Goal: Task Accomplishment & Management: Manage account settings

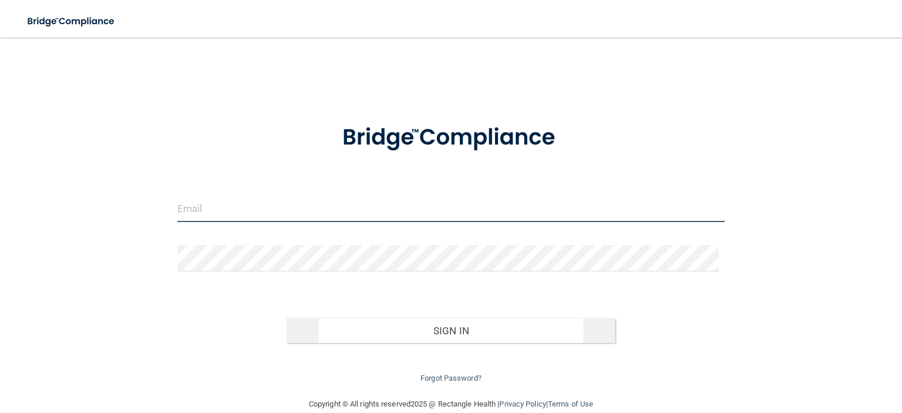
type input "[PERSON_NAME][EMAIL_ADDRESS][PERSON_NAME][DOMAIN_NAME]"
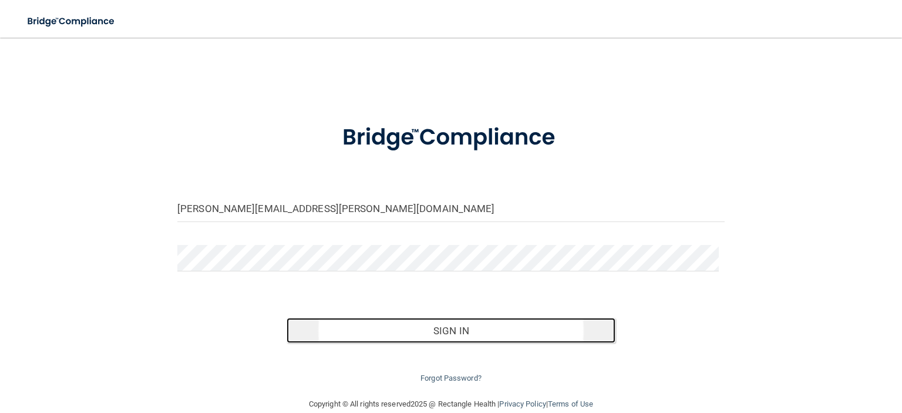
click at [455, 324] on button "Sign In" at bounding box center [451, 331] width 328 height 26
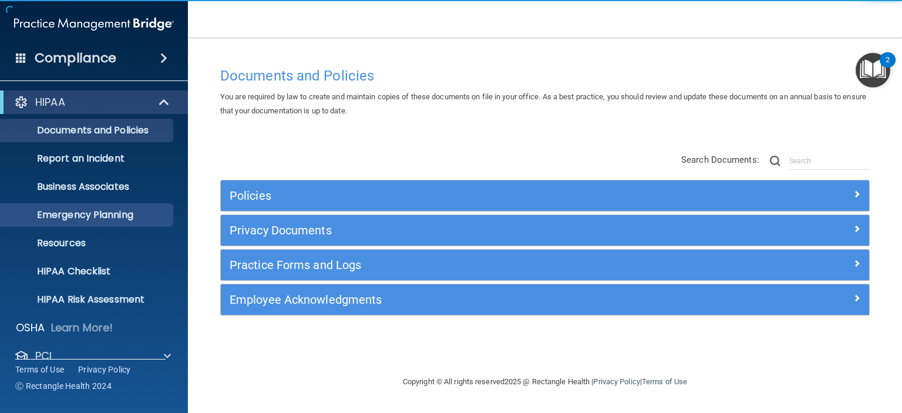
scroll to position [74, 0]
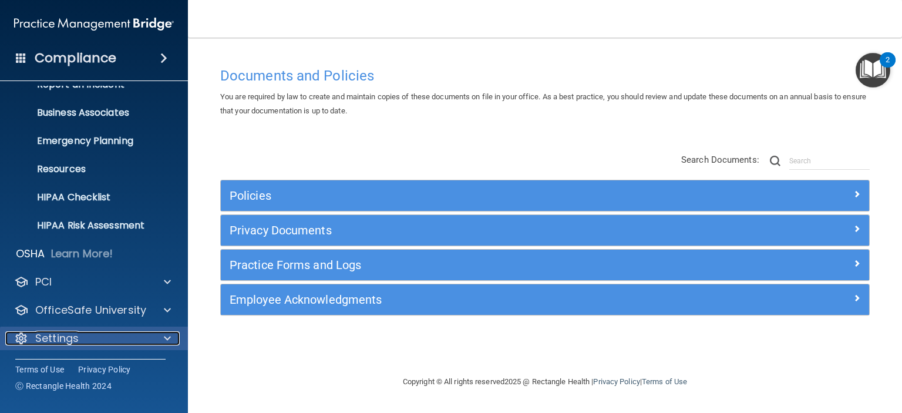
click at [103, 335] on div "Settings" at bounding box center [78, 338] width 146 height 14
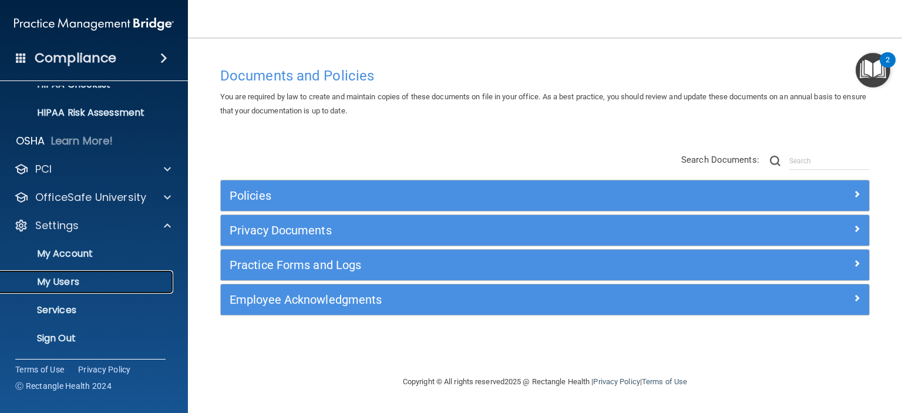
click at [66, 277] on p "My Users" at bounding box center [88, 282] width 160 height 12
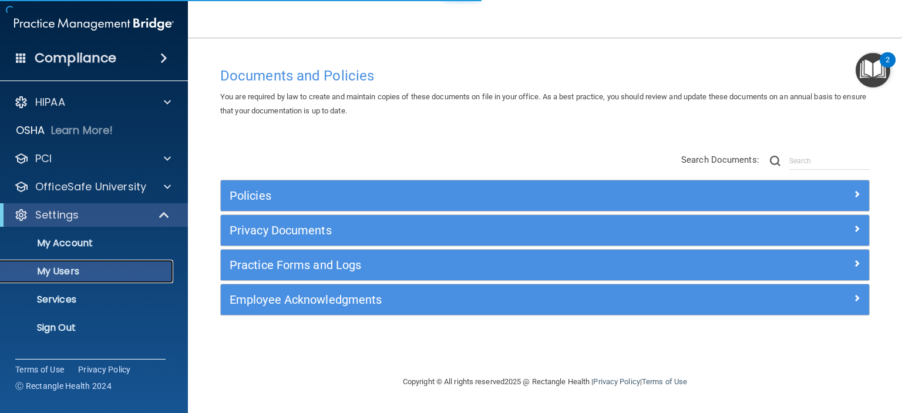
select select "20"
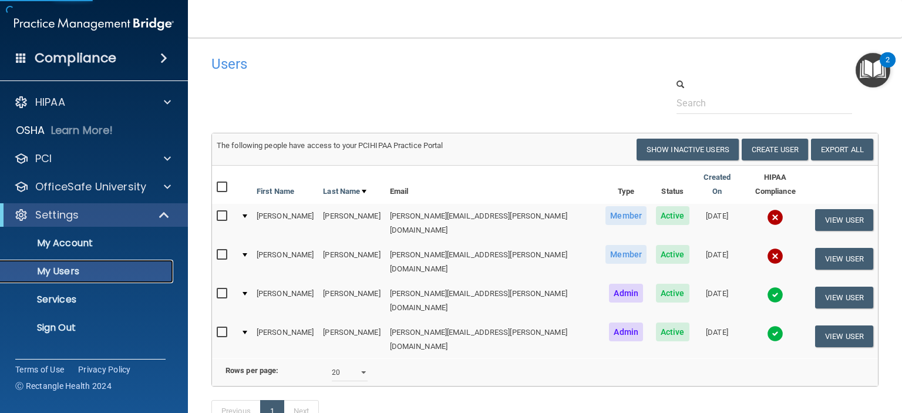
scroll to position [54, 0]
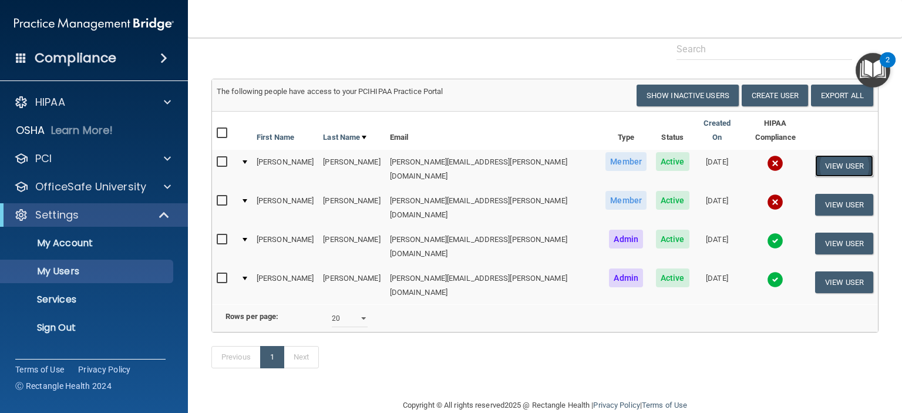
click at [824, 155] on button "View User" at bounding box center [844, 166] width 58 height 22
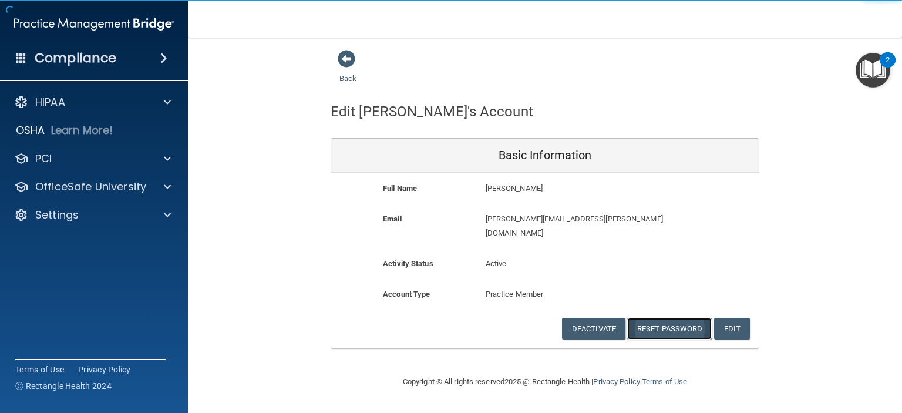
click at [673, 318] on button "Reset Password" at bounding box center [669, 329] width 85 height 22
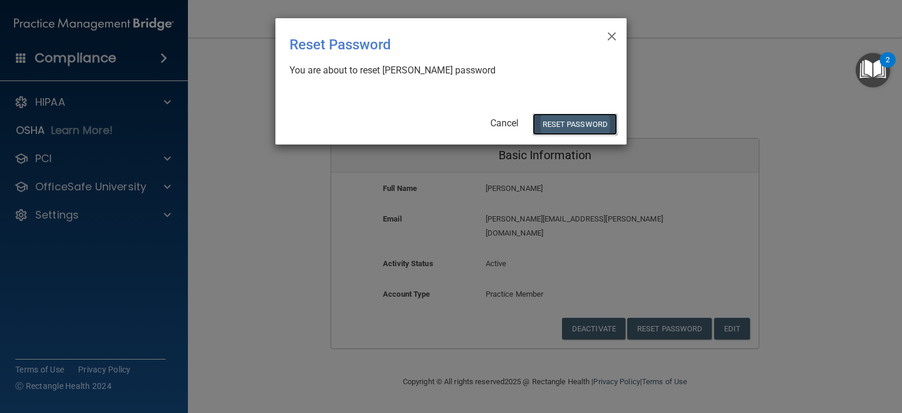
click at [583, 125] on button "Reset Password" at bounding box center [575, 124] width 85 height 22
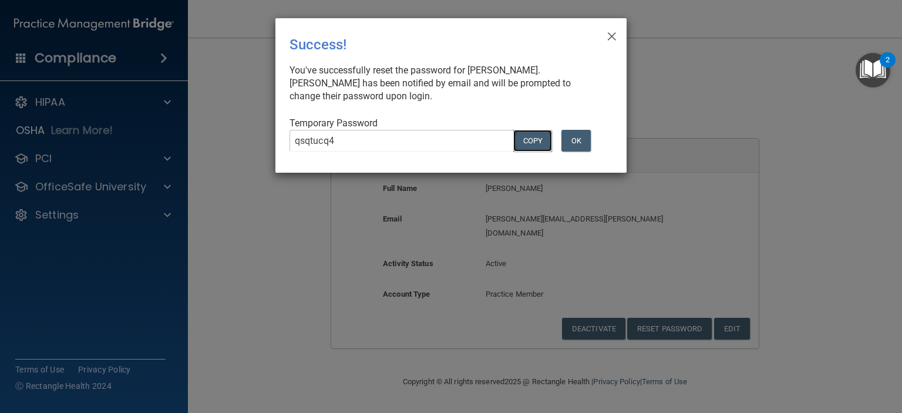
click at [532, 140] on button "COPY" at bounding box center [532, 141] width 39 height 22
click at [577, 139] on button "OK" at bounding box center [576, 141] width 29 height 22
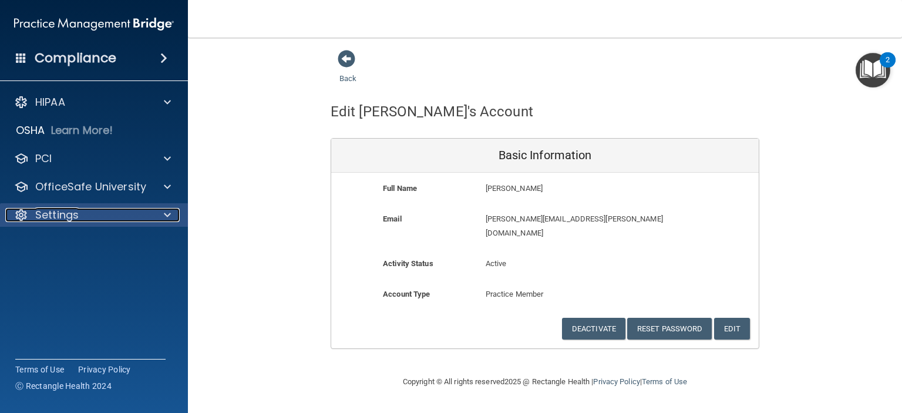
click at [82, 219] on div "Settings" at bounding box center [78, 215] width 146 height 14
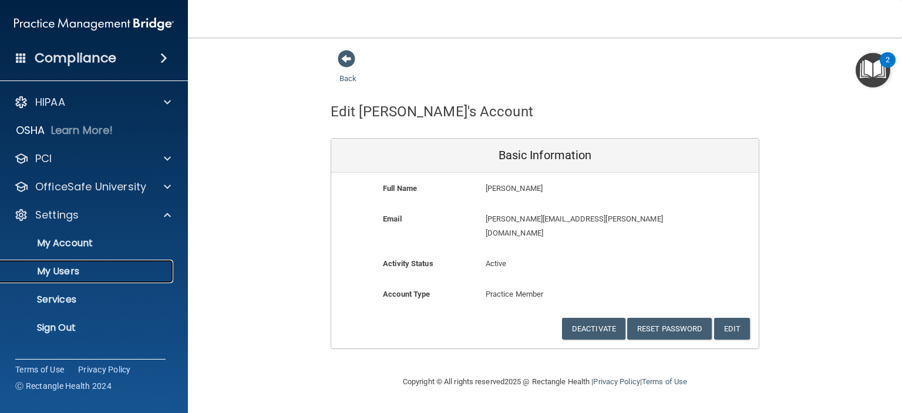
click at [80, 267] on p "My Users" at bounding box center [88, 272] width 160 height 12
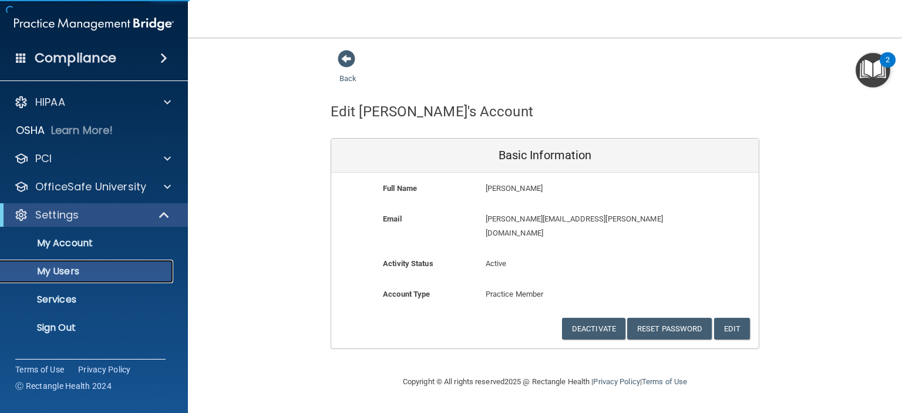
select select "20"
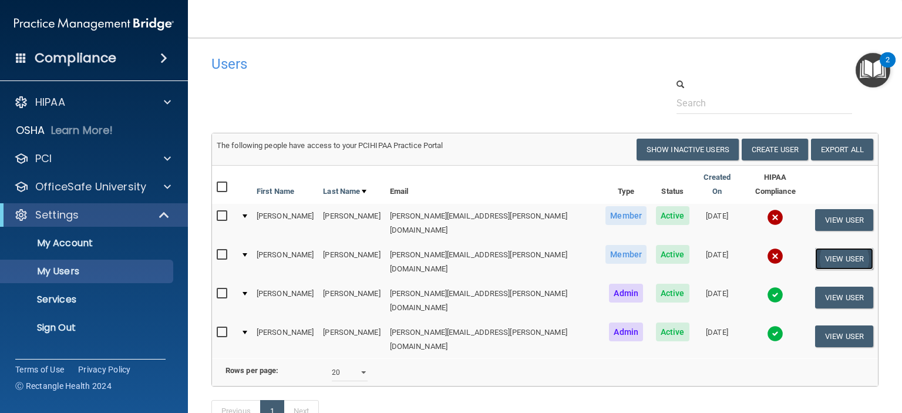
click at [833, 248] on button "View User" at bounding box center [844, 259] width 58 height 22
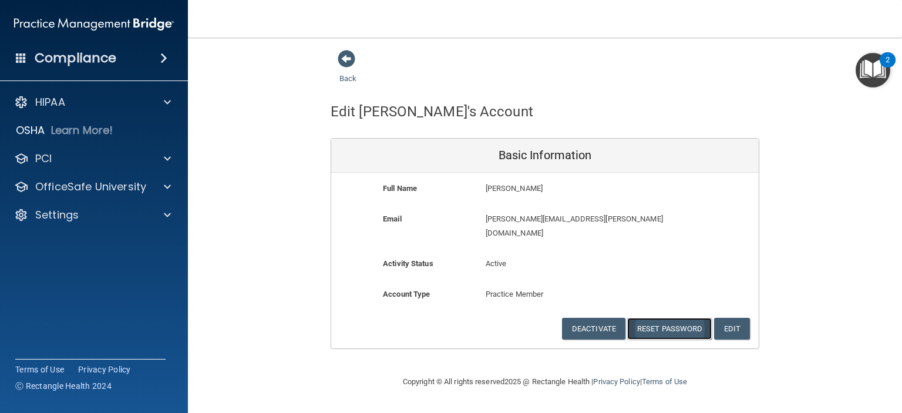
click at [664, 318] on button "Reset Password" at bounding box center [669, 329] width 85 height 22
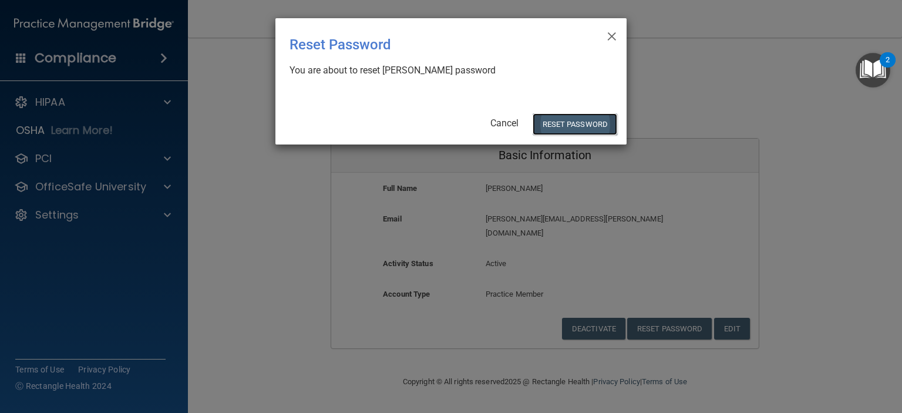
click at [571, 119] on button "Reset Password" at bounding box center [575, 124] width 85 height 22
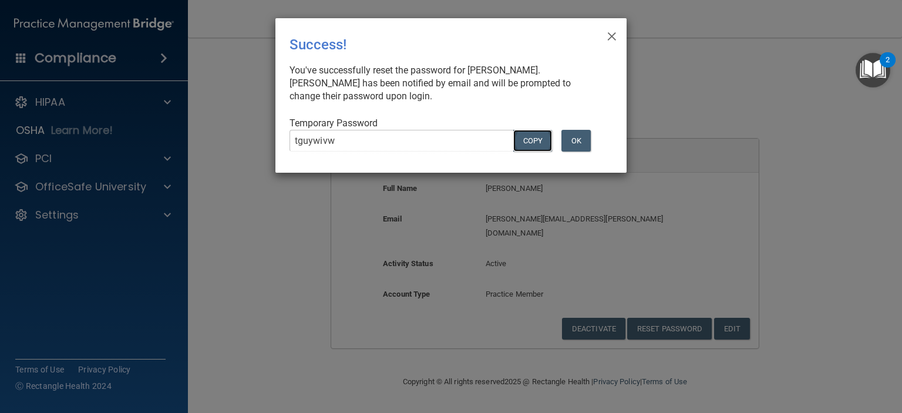
click at [536, 140] on button "COPY" at bounding box center [532, 141] width 39 height 22
click at [577, 140] on button "OK" at bounding box center [576, 141] width 29 height 22
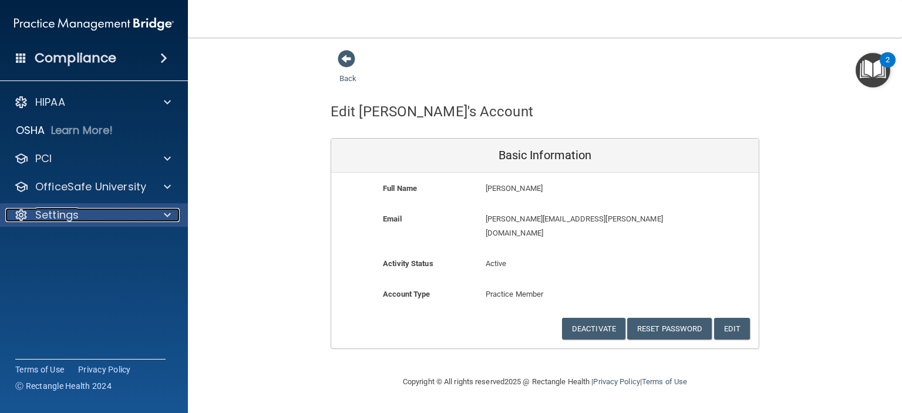
click at [14, 210] on div at bounding box center [21, 215] width 14 height 14
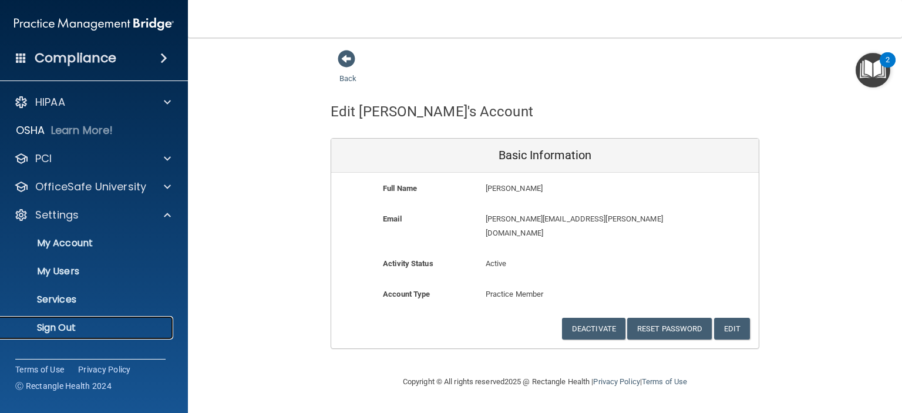
click at [98, 328] on p "Sign Out" at bounding box center [88, 328] width 160 height 12
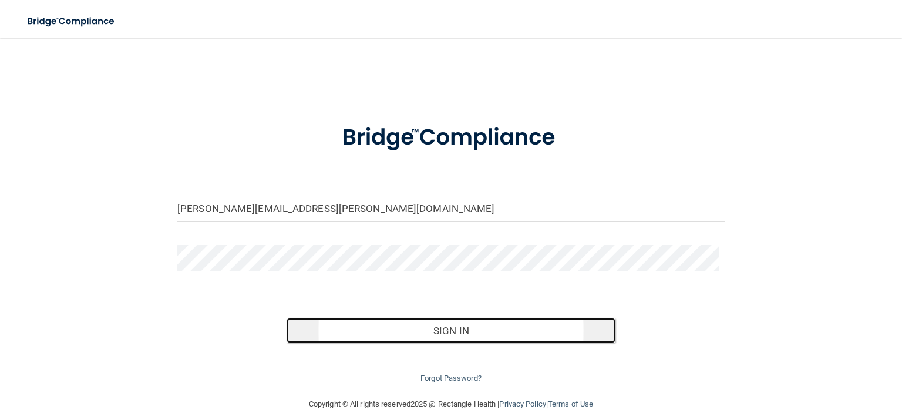
click at [418, 321] on button "Sign In" at bounding box center [451, 331] width 328 height 26
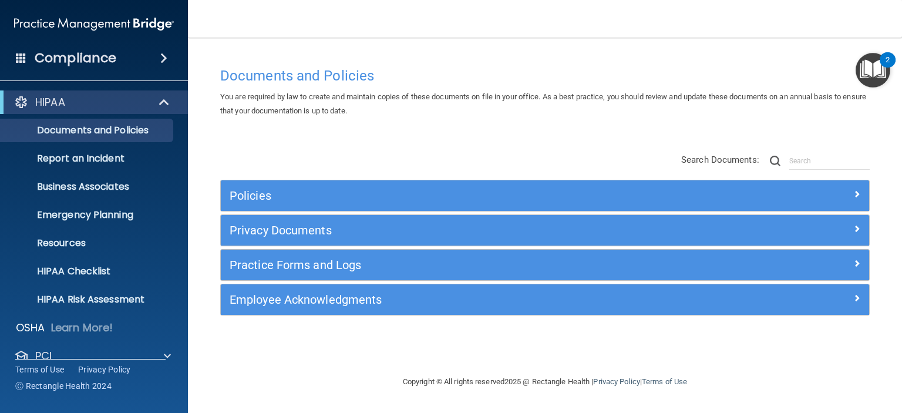
click at [117, 50] on div "Compliance" at bounding box center [94, 58] width 188 height 26
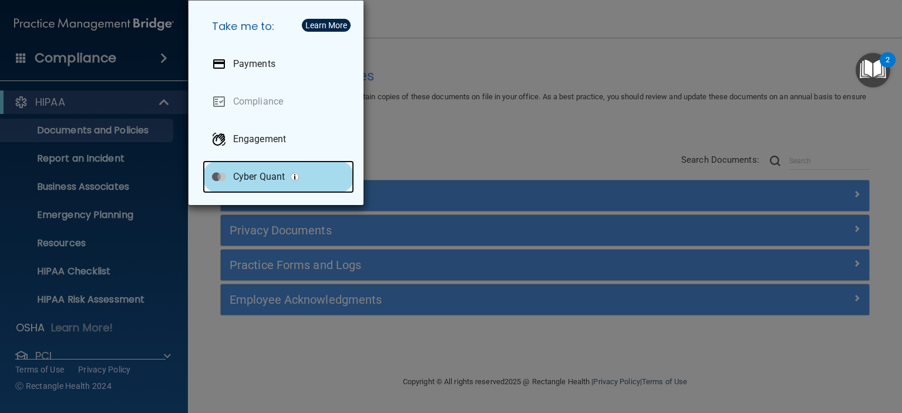
click at [268, 177] on p "Cyber Quant" at bounding box center [259, 177] width 52 height 12
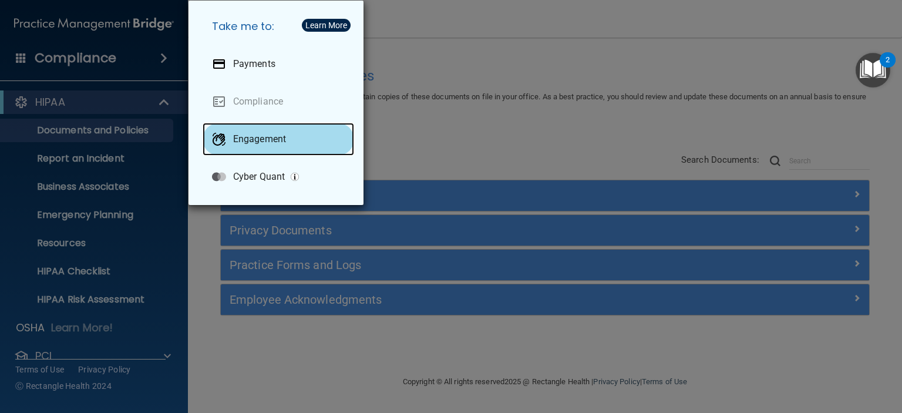
click at [246, 142] on p "Engagement" at bounding box center [259, 139] width 53 height 12
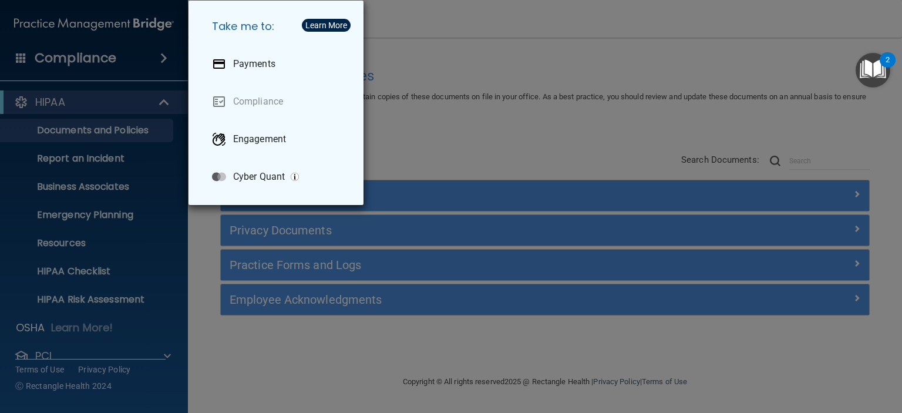
click at [52, 130] on div "Take me to: Payments Compliance Engagement Cyber Quant" at bounding box center [451, 206] width 902 height 413
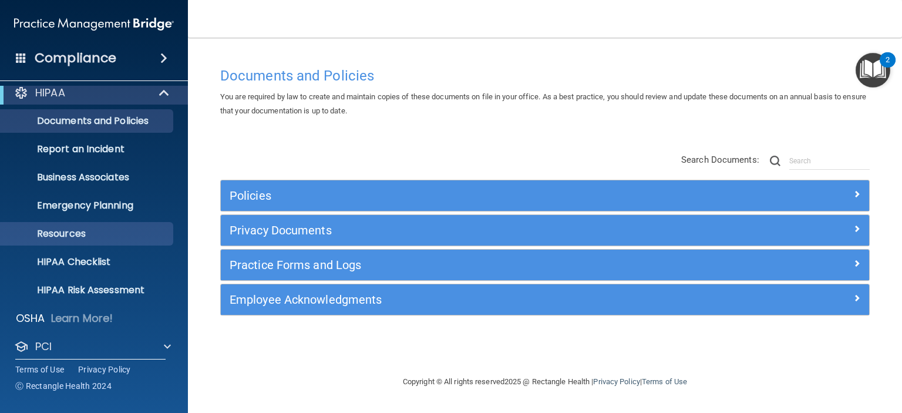
scroll to position [74, 0]
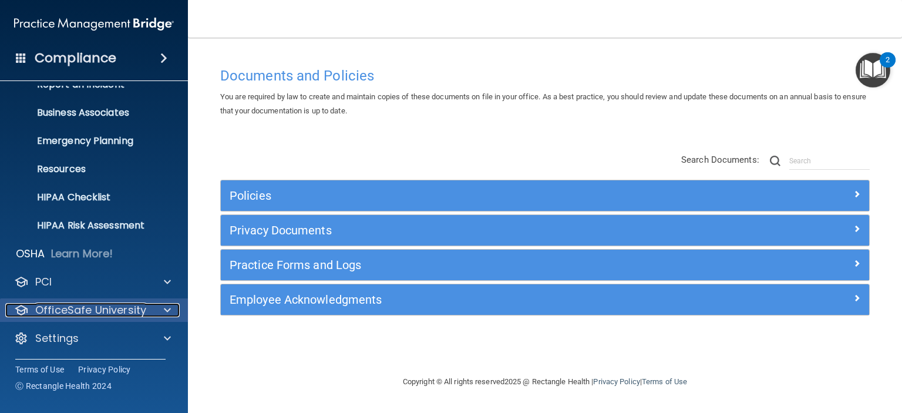
click at [78, 311] on p "OfficeSafe University" at bounding box center [90, 310] width 111 height 14
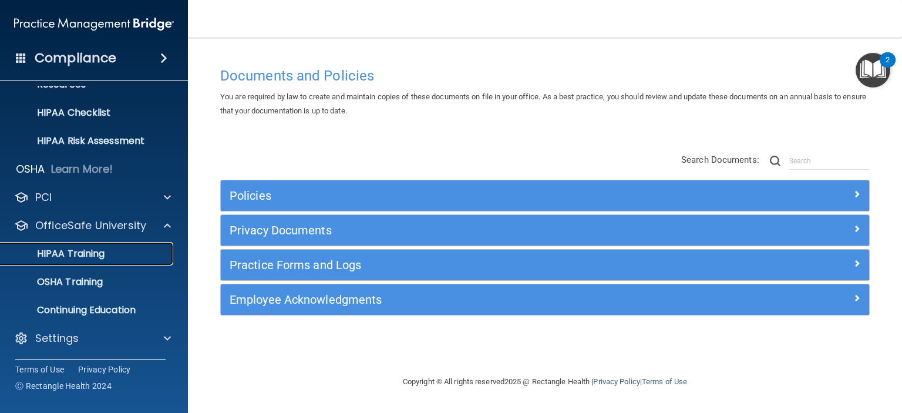
click at [82, 256] on p "HIPAA Training" at bounding box center [56, 254] width 97 height 12
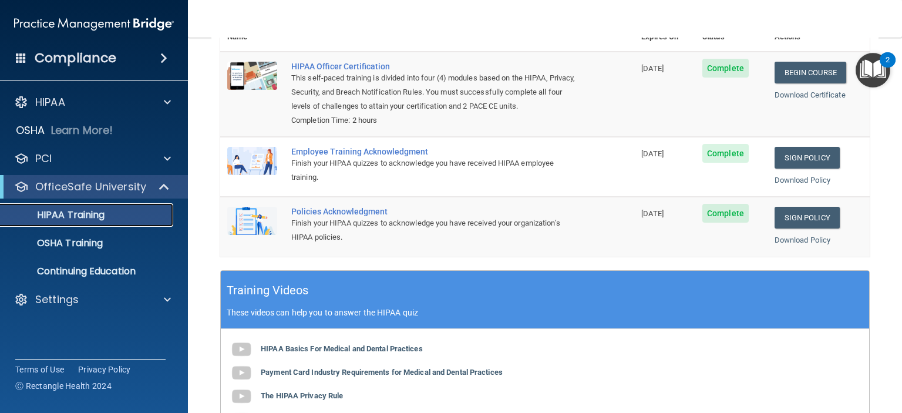
scroll to position [157, 0]
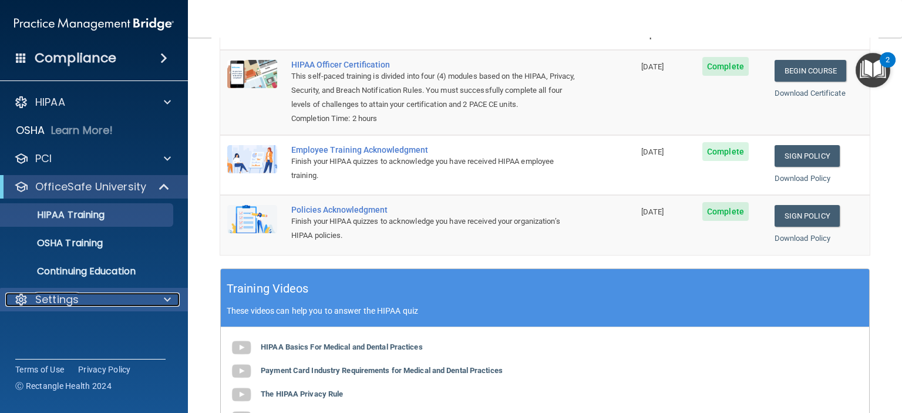
click at [68, 303] on p "Settings" at bounding box center [56, 300] width 43 height 14
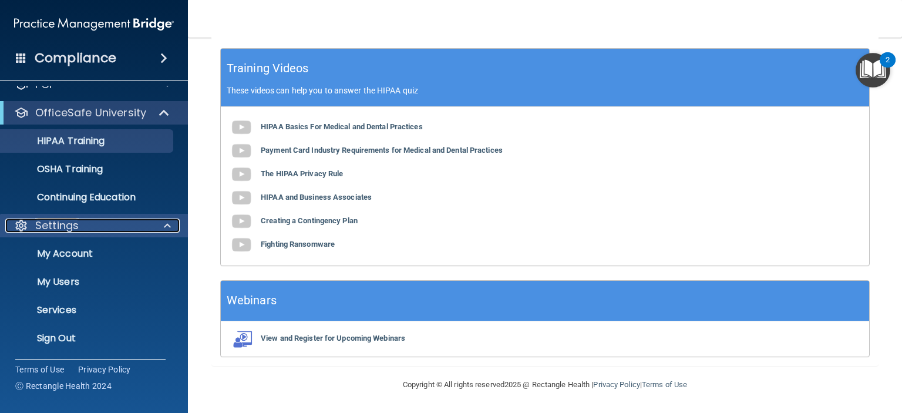
scroll to position [0, 0]
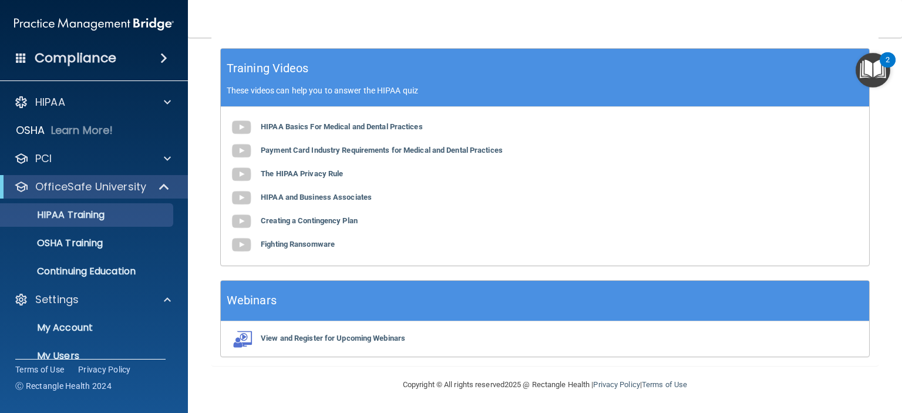
click at [104, 60] on h4 "Compliance" at bounding box center [76, 58] width 82 height 16
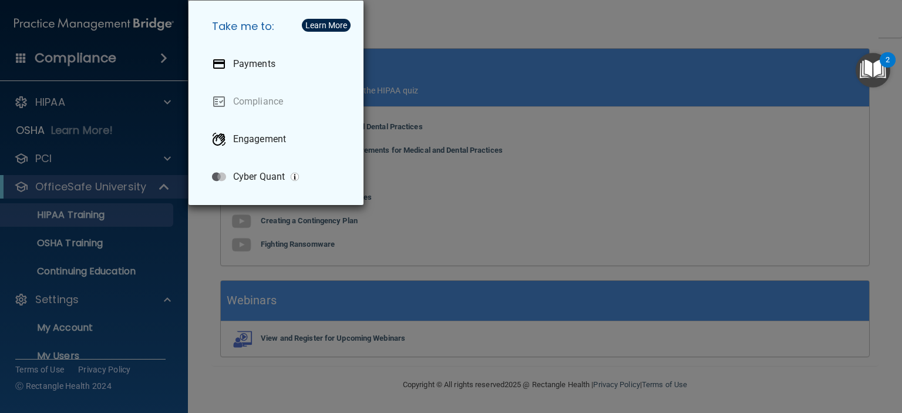
click at [73, 72] on div "Take me to: Payments Compliance Engagement Cyber Quant" at bounding box center [451, 206] width 902 height 413
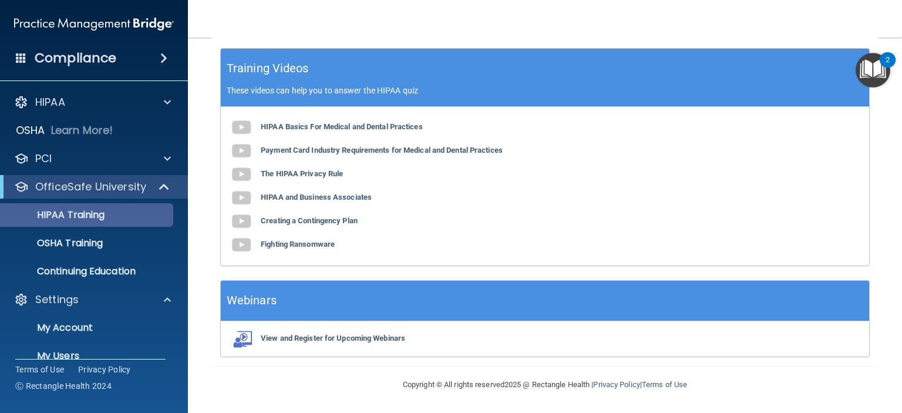
scroll to position [74, 0]
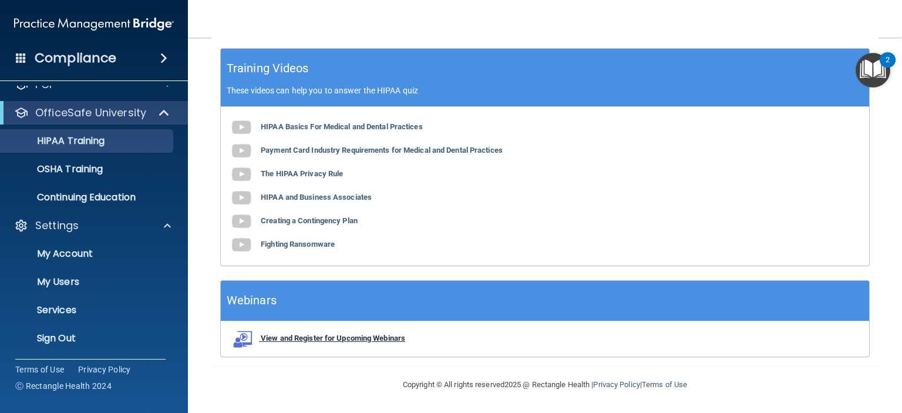
click at [362, 335] on b "View and Register for Upcoming Webinars" at bounding box center [333, 338] width 145 height 9
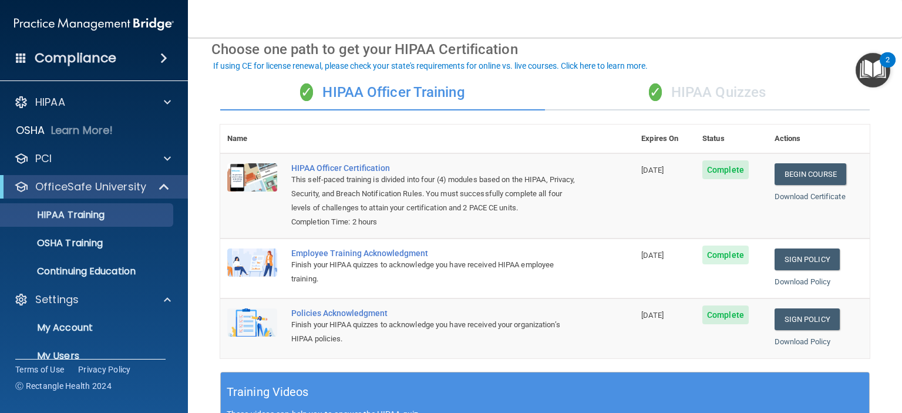
scroll to position [54, 0]
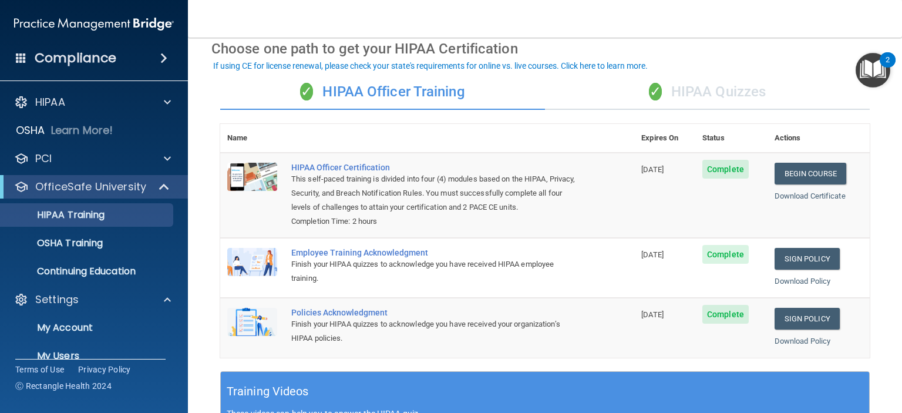
click at [698, 95] on div "✓ HIPAA Quizzes" at bounding box center [707, 92] width 325 height 35
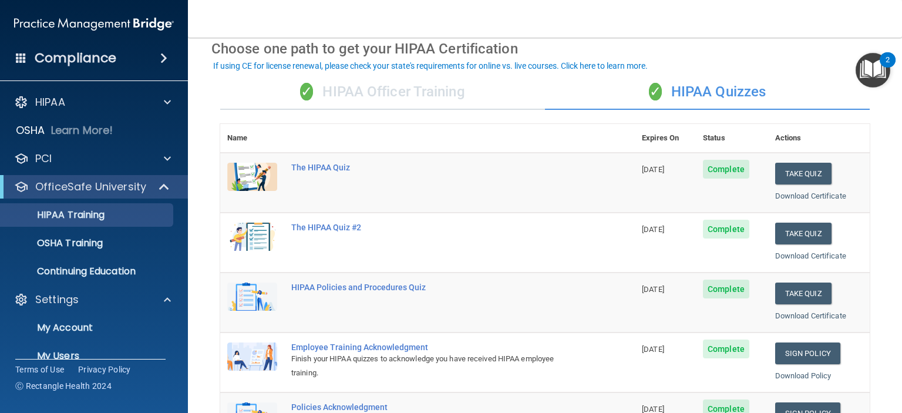
click at [395, 93] on div "✓ HIPAA Officer Training" at bounding box center [382, 92] width 325 height 35
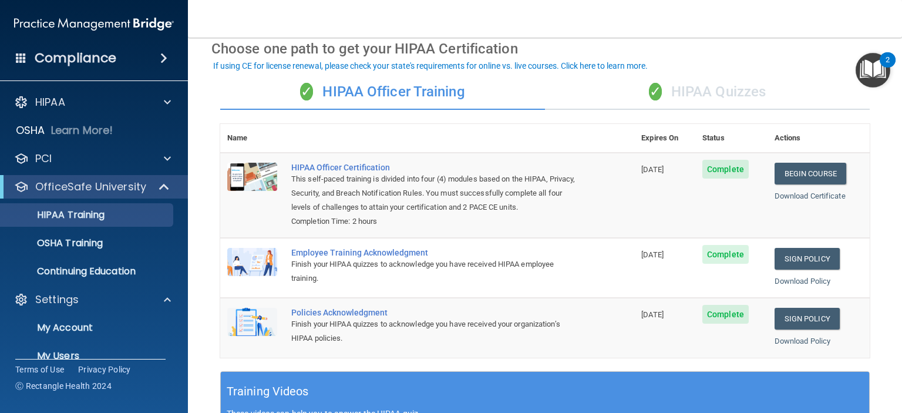
click at [743, 89] on div "✓ HIPAA Quizzes" at bounding box center [707, 92] width 325 height 35
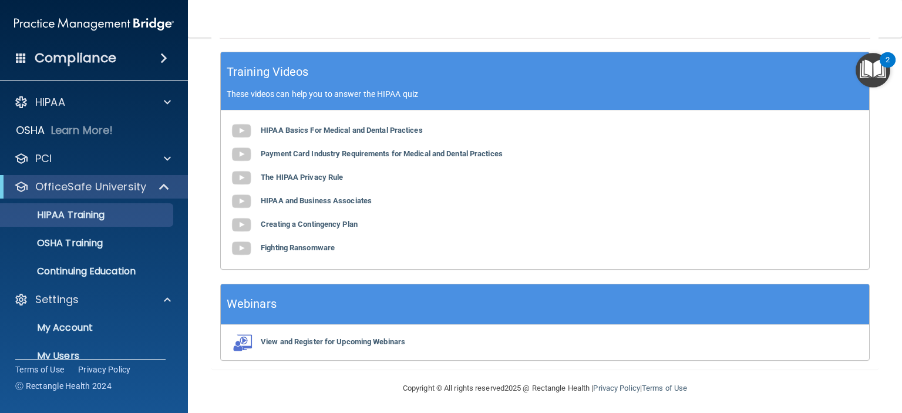
scroll to position [74, 0]
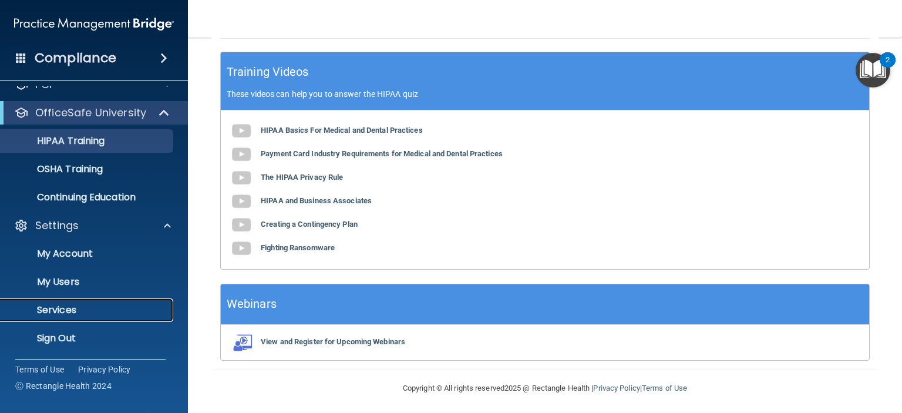
click at [69, 313] on p "Services" at bounding box center [88, 310] width 160 height 12
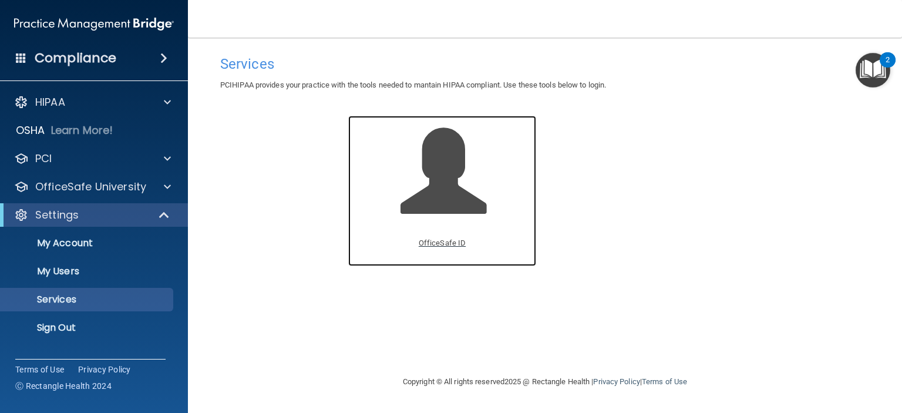
click at [442, 243] on p "OfficeSafe ID" at bounding box center [442, 243] width 47 height 14
click at [435, 240] on p "OfficeSafe ID" at bounding box center [442, 243] width 47 height 14
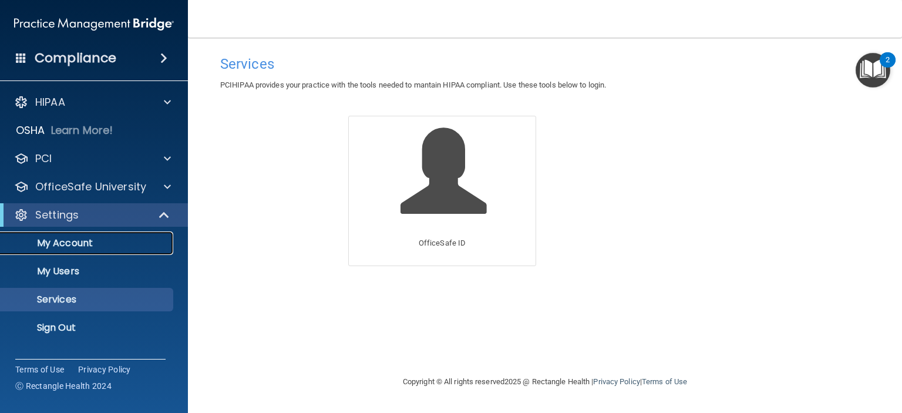
click at [76, 241] on p "My Account" at bounding box center [88, 243] width 160 height 12
